Goal: Check status

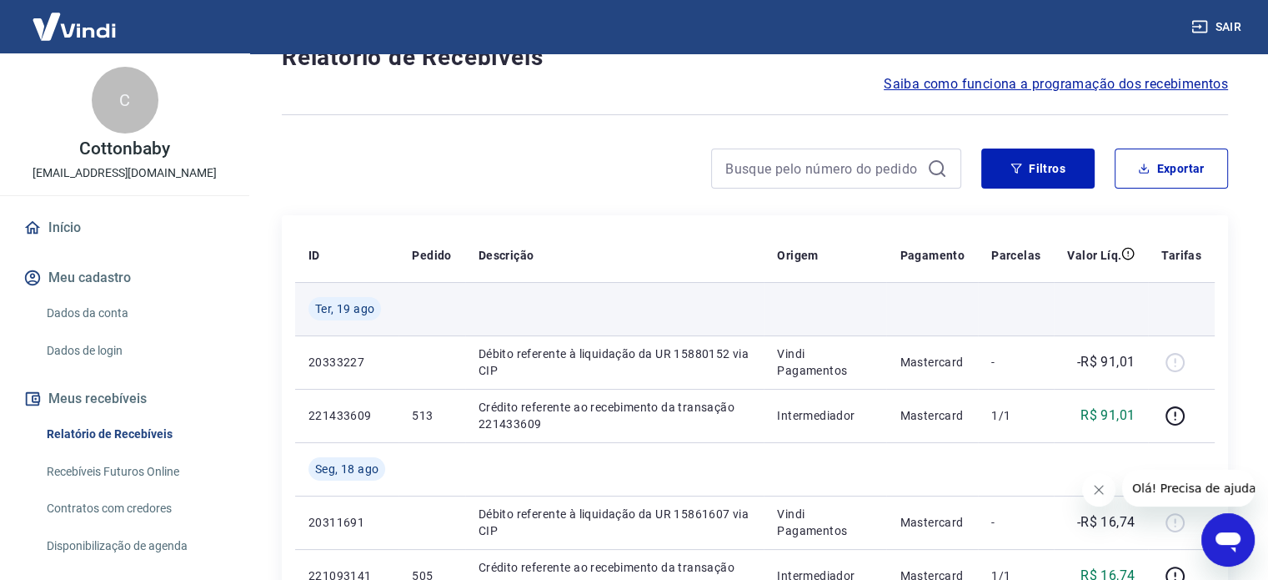
scroll to position [83, 0]
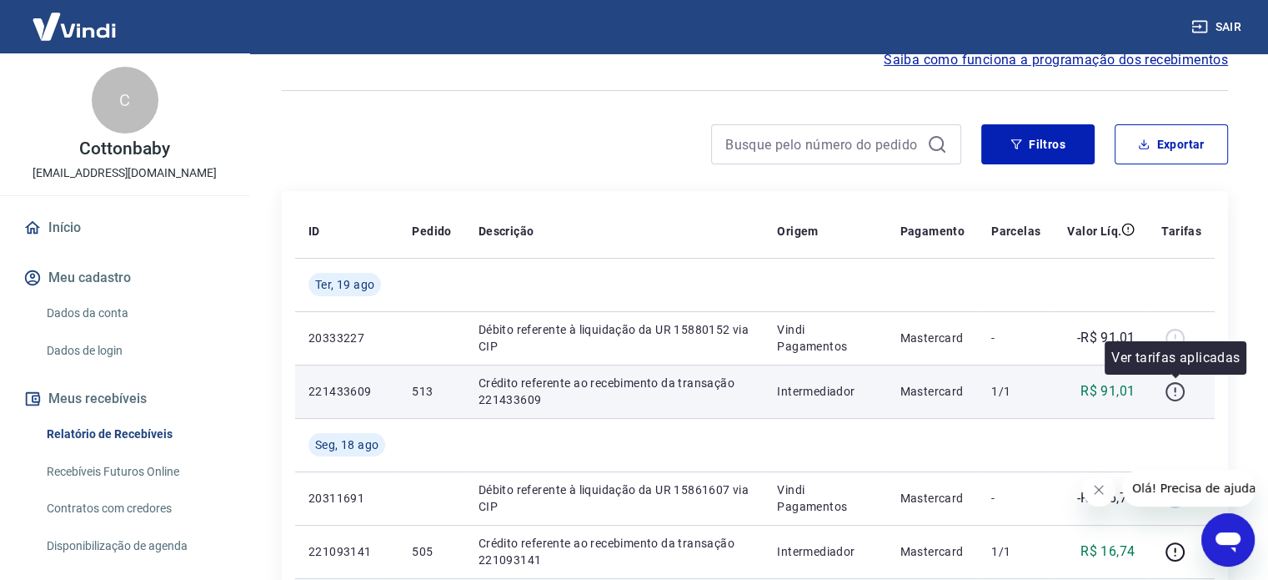
click at [1176, 385] on icon "button" at bounding box center [1175, 391] width 21 height 21
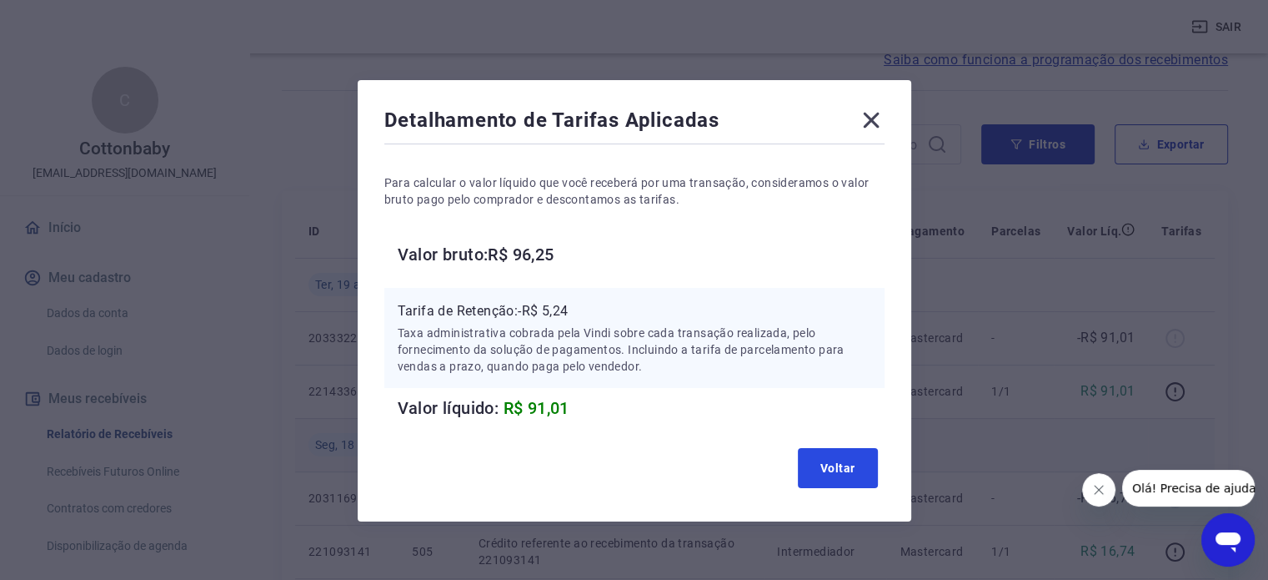
click at [830, 471] on button "Voltar" at bounding box center [838, 468] width 80 height 40
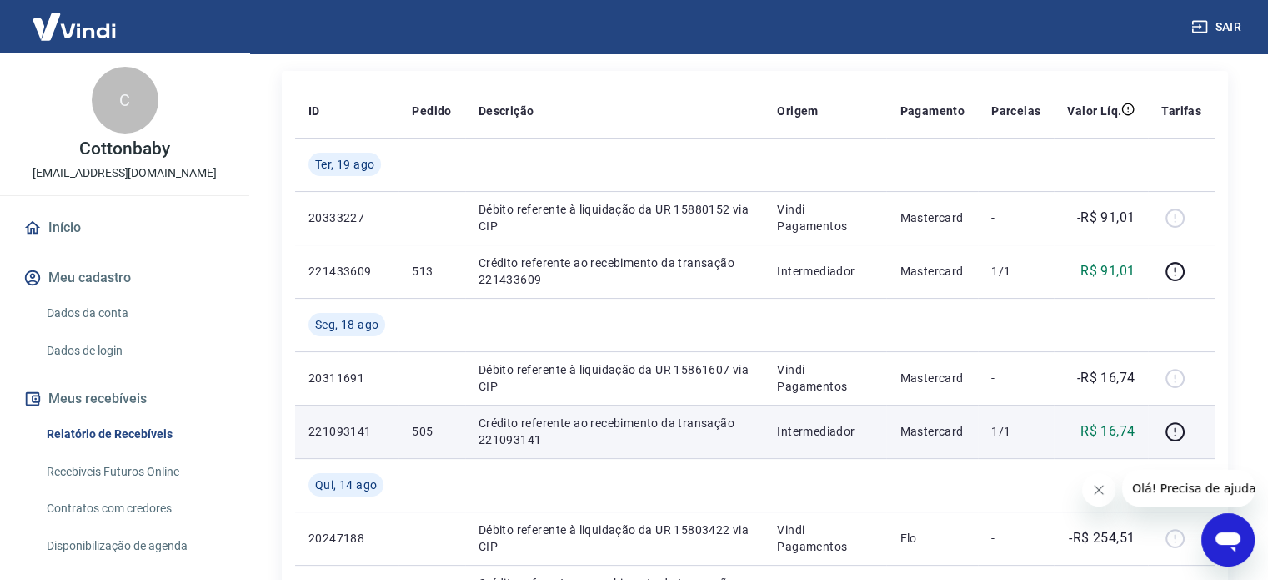
scroll to position [250, 0]
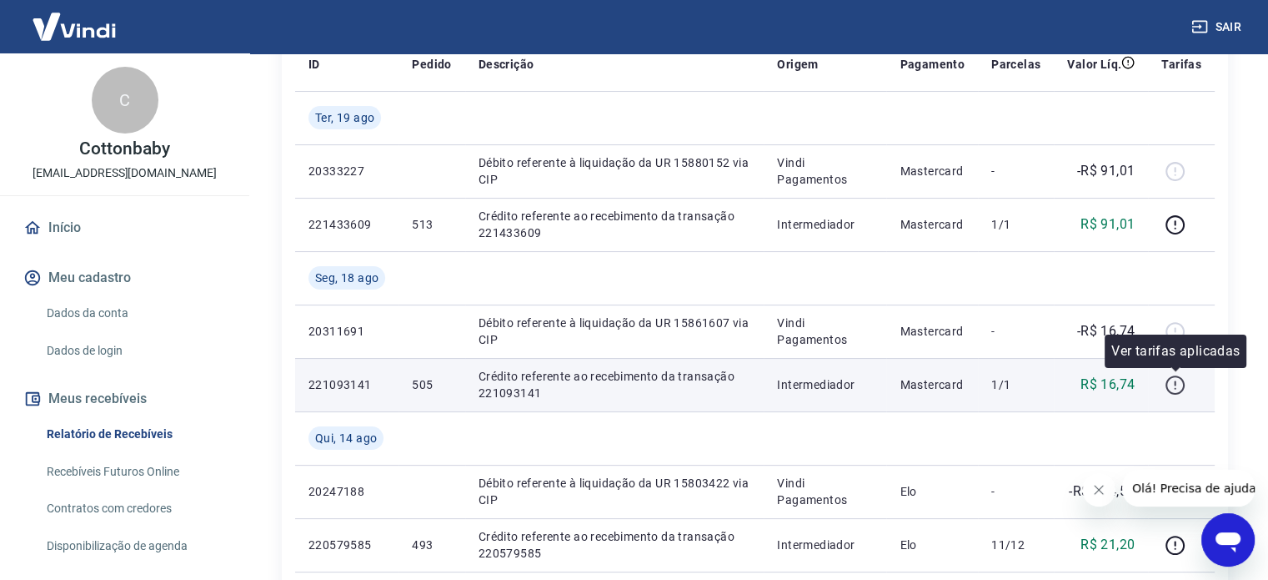
click at [1176, 384] on icon "button" at bounding box center [1175, 382] width 2 height 5
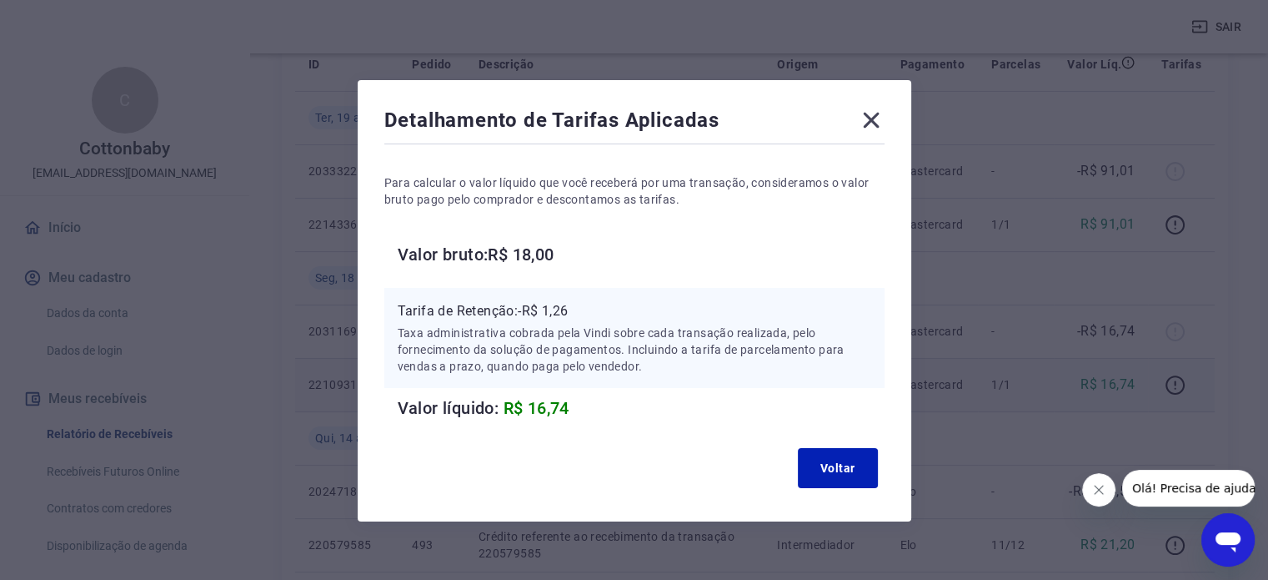
click at [868, 118] on icon at bounding box center [871, 121] width 16 height 16
